Goal: Browse casually

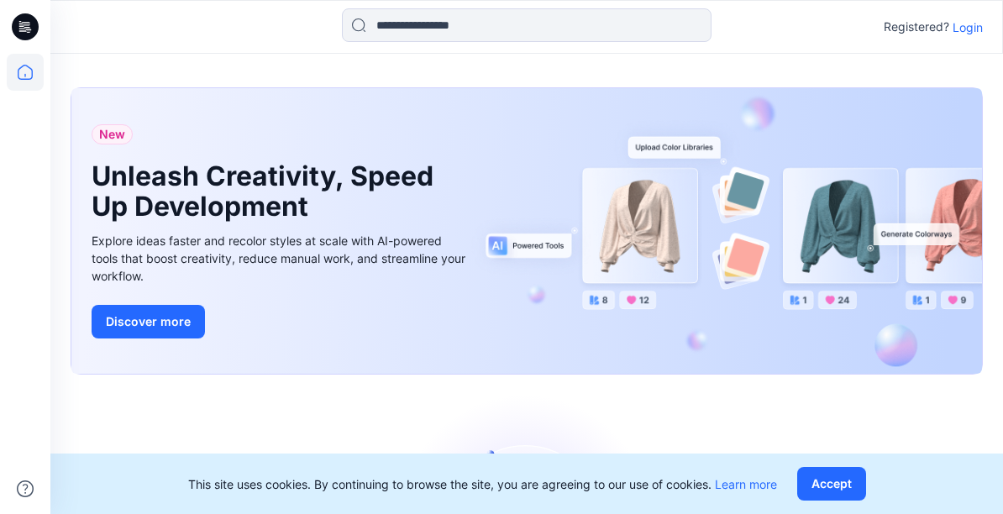
click at [976, 27] on p "Login" at bounding box center [968, 27] width 30 height 18
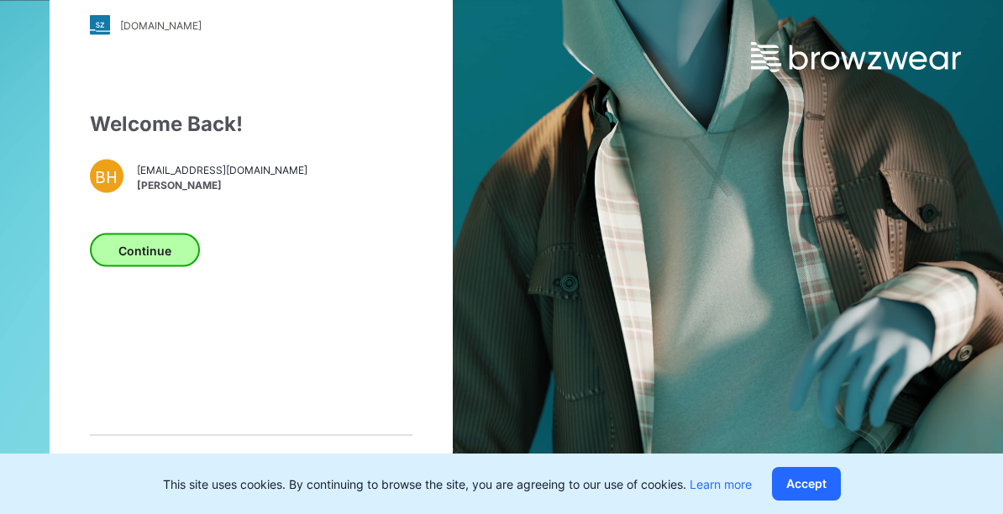
click at [155, 262] on button "Continue" at bounding box center [145, 251] width 110 height 34
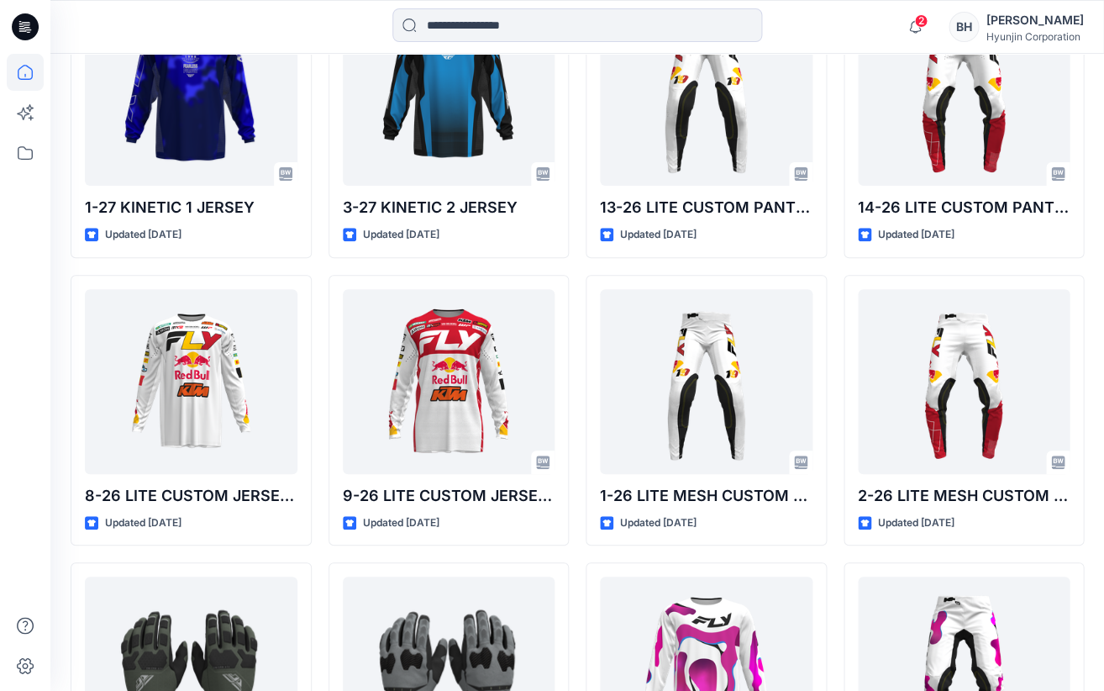
scroll to position [6618, 0]
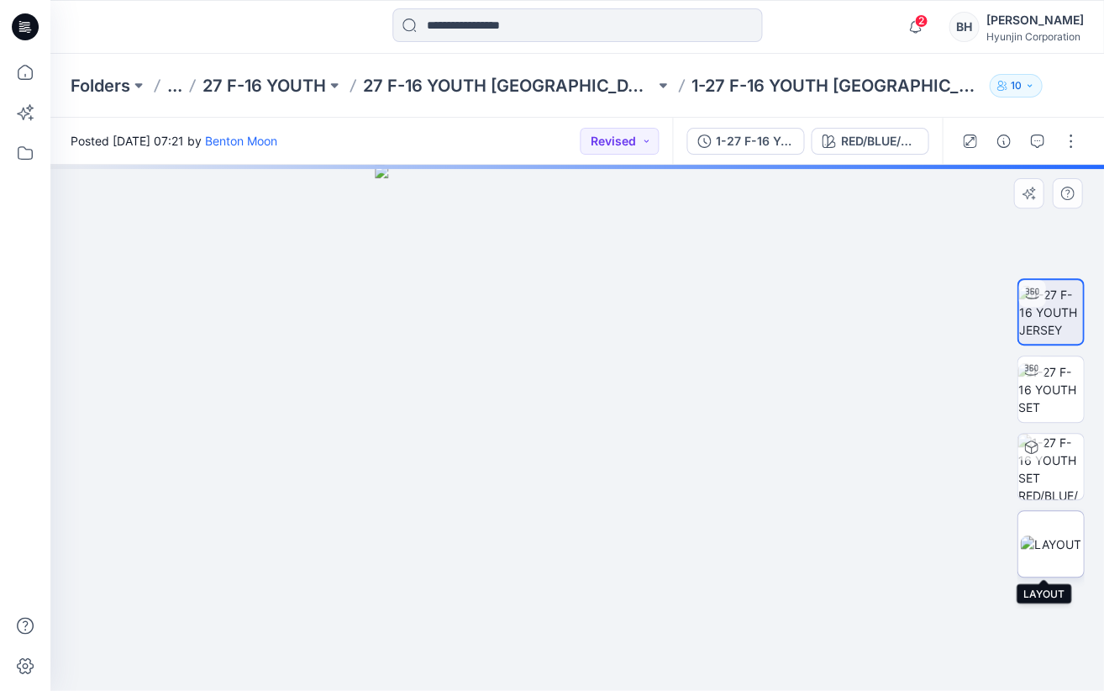
click at [1003, 514] on img at bounding box center [1050, 544] width 61 height 18
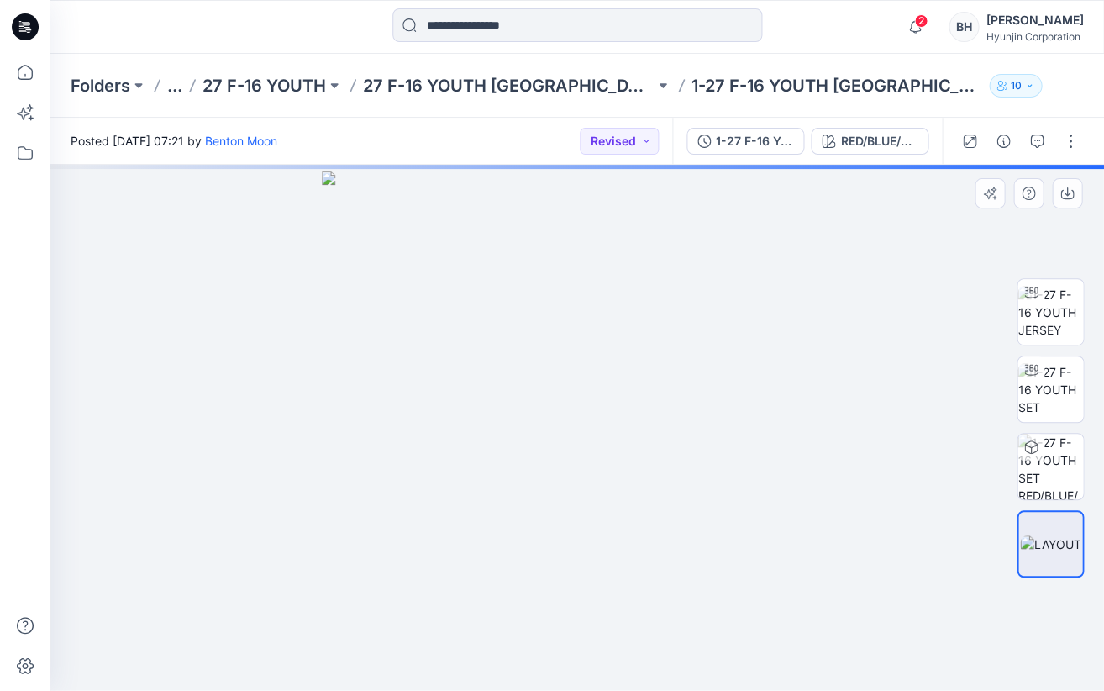
click at [945, 469] on div at bounding box center [576, 427] width 1053 height 525
